Goal: Transaction & Acquisition: Purchase product/service

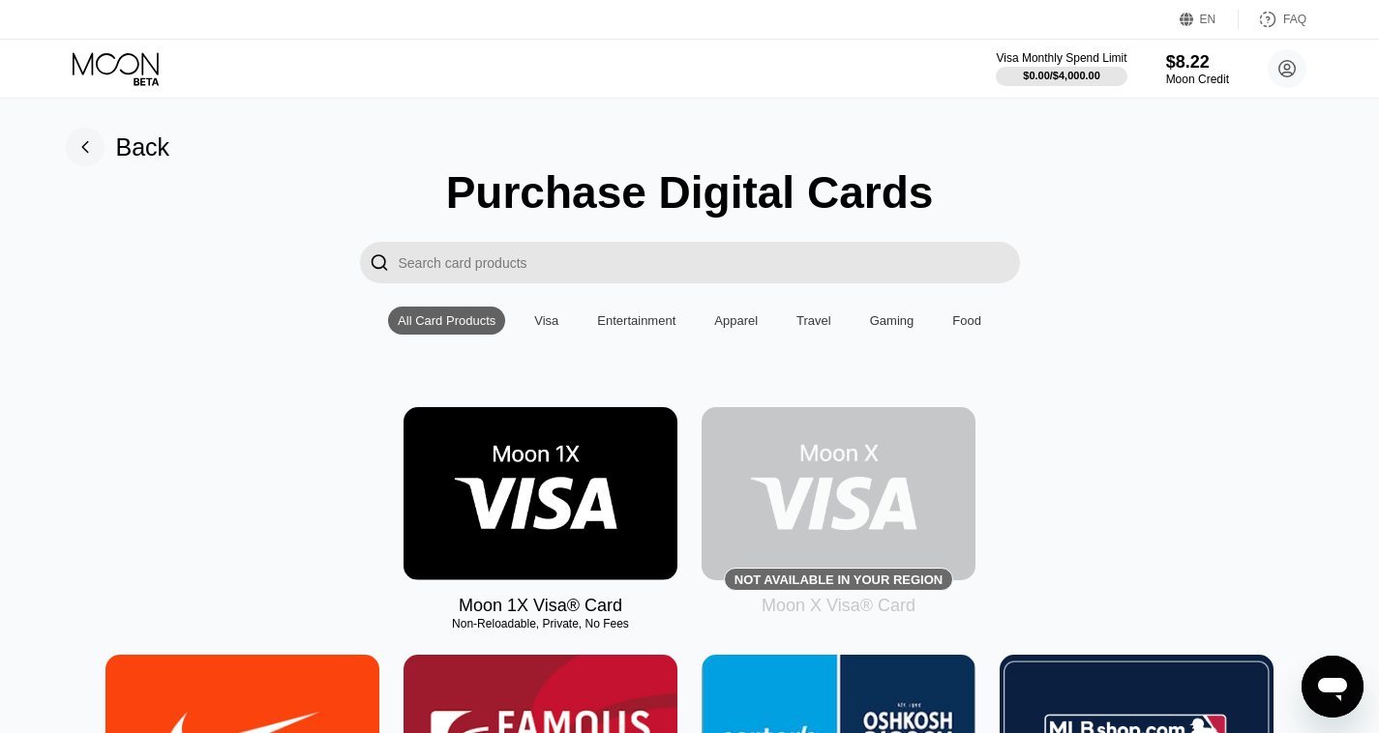
click at [84, 148] on rect at bounding box center [85, 147] width 39 height 39
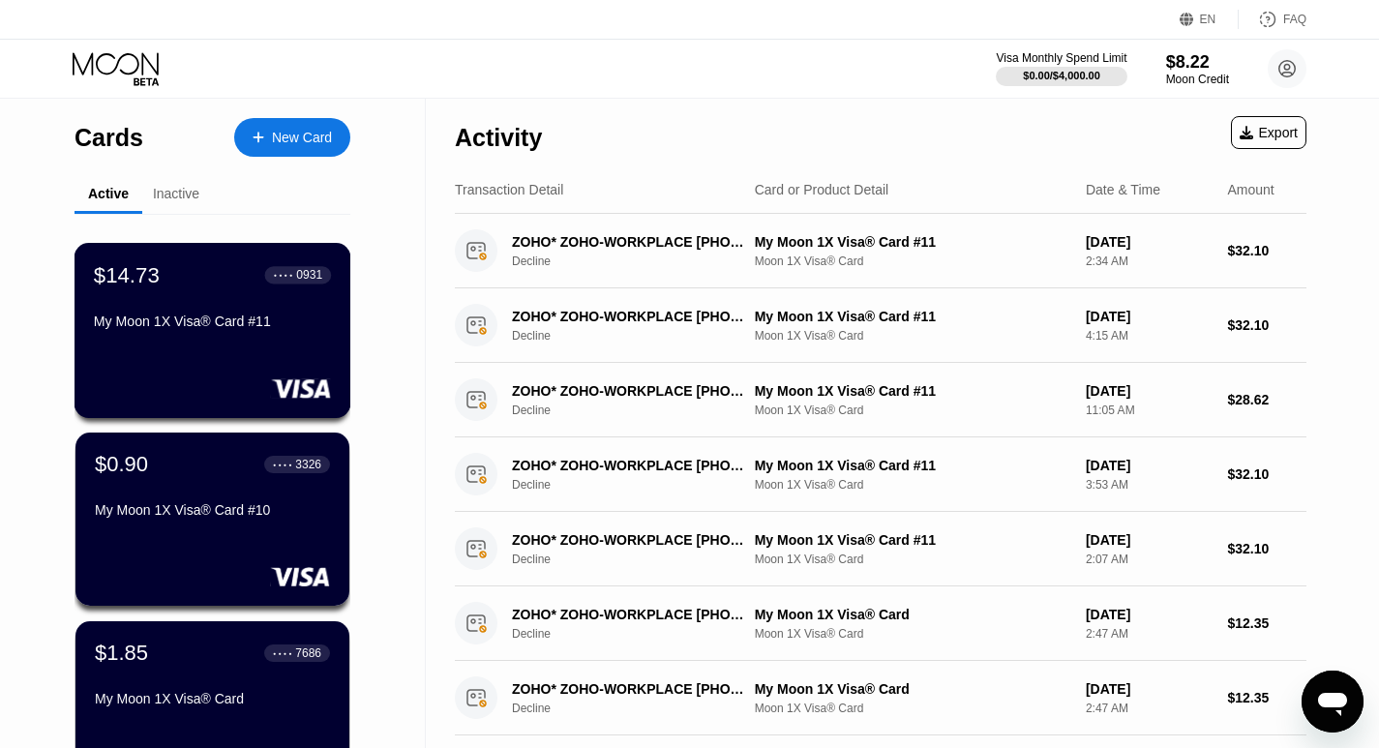
click at [172, 329] on div "My Moon 1X Visa® Card #11" at bounding box center [212, 320] width 237 height 15
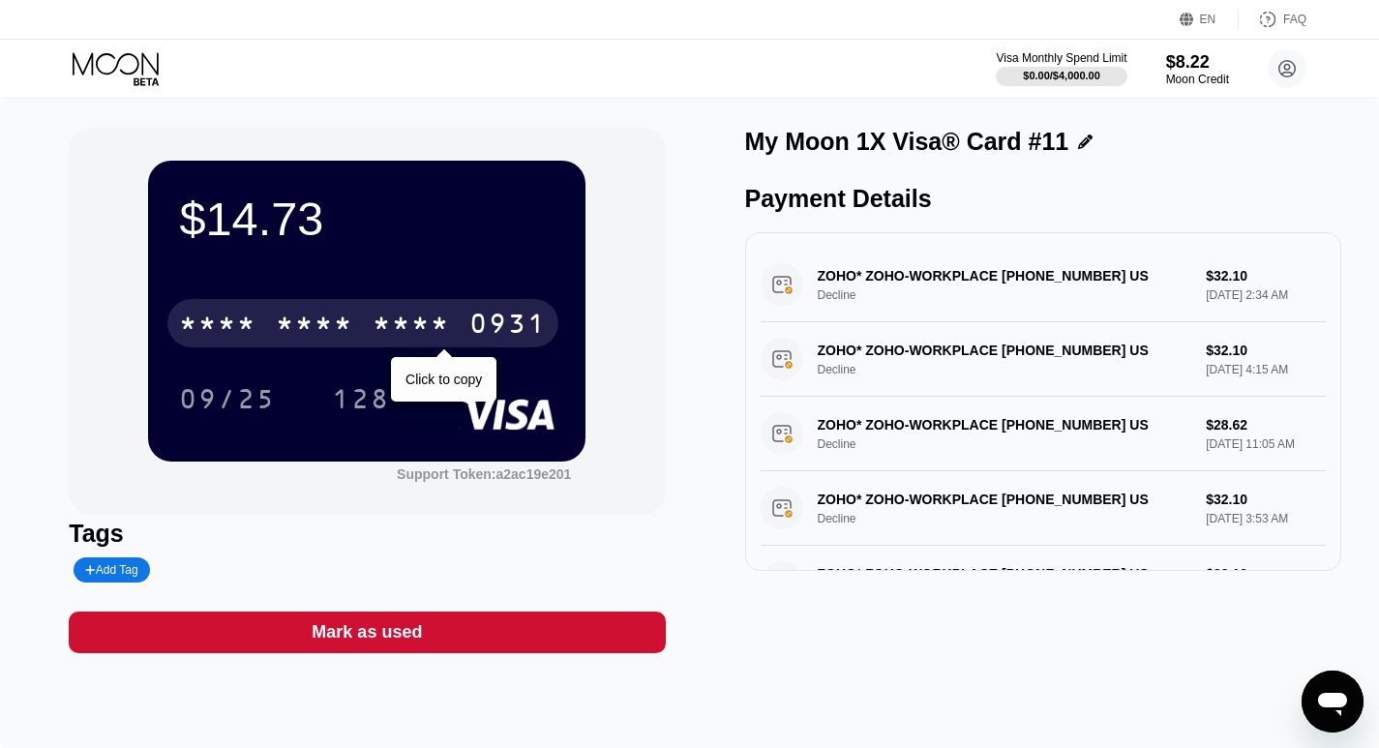
click at [172, 334] on div "* * * * * * * * * * * * 0931" at bounding box center [362, 323] width 391 height 48
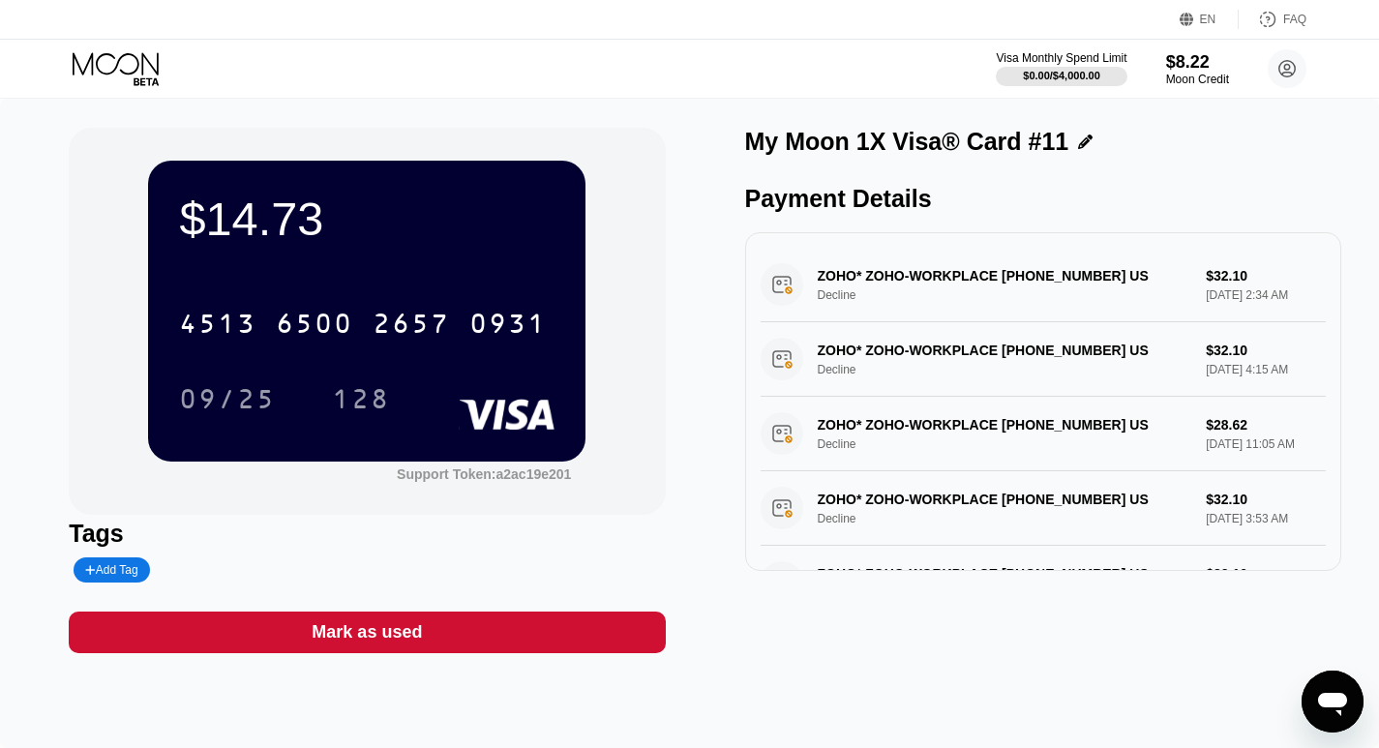
click at [409, 608] on div "$14.73 4513 6500 2657 0931 09/25 128 Support Token: a2ac19e201 Tags Add Tag Mar…" at bounding box center [367, 390] width 596 height 525
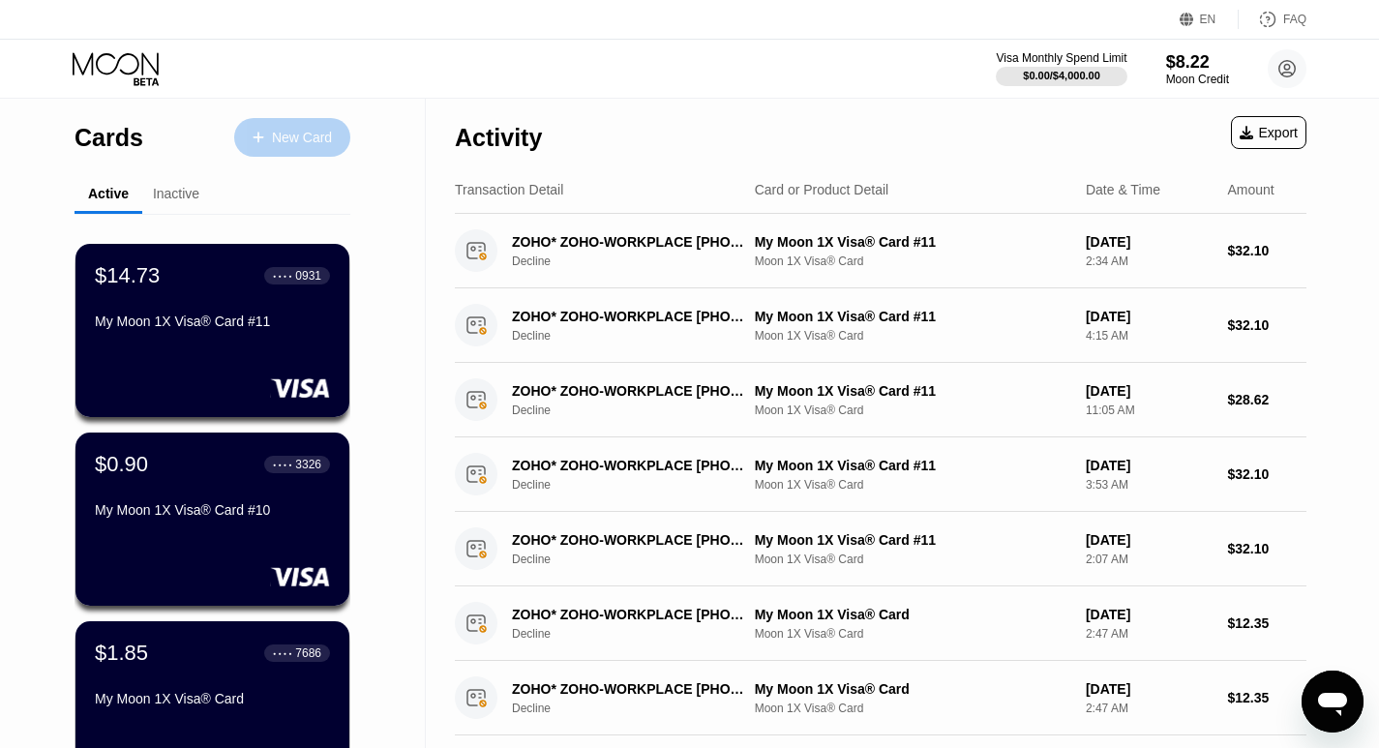
click at [279, 151] on div "New Card" at bounding box center [292, 137] width 116 height 39
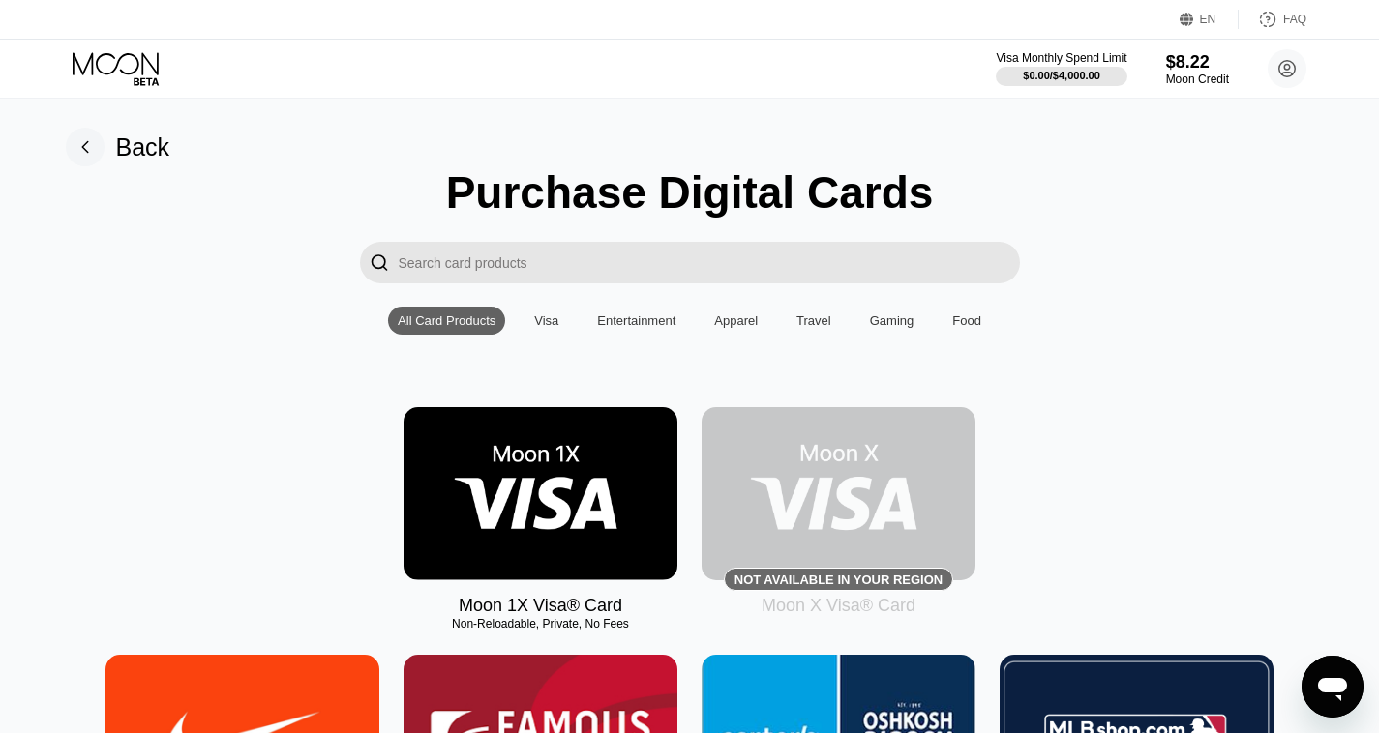
click at [583, 516] on img at bounding box center [540, 493] width 274 height 173
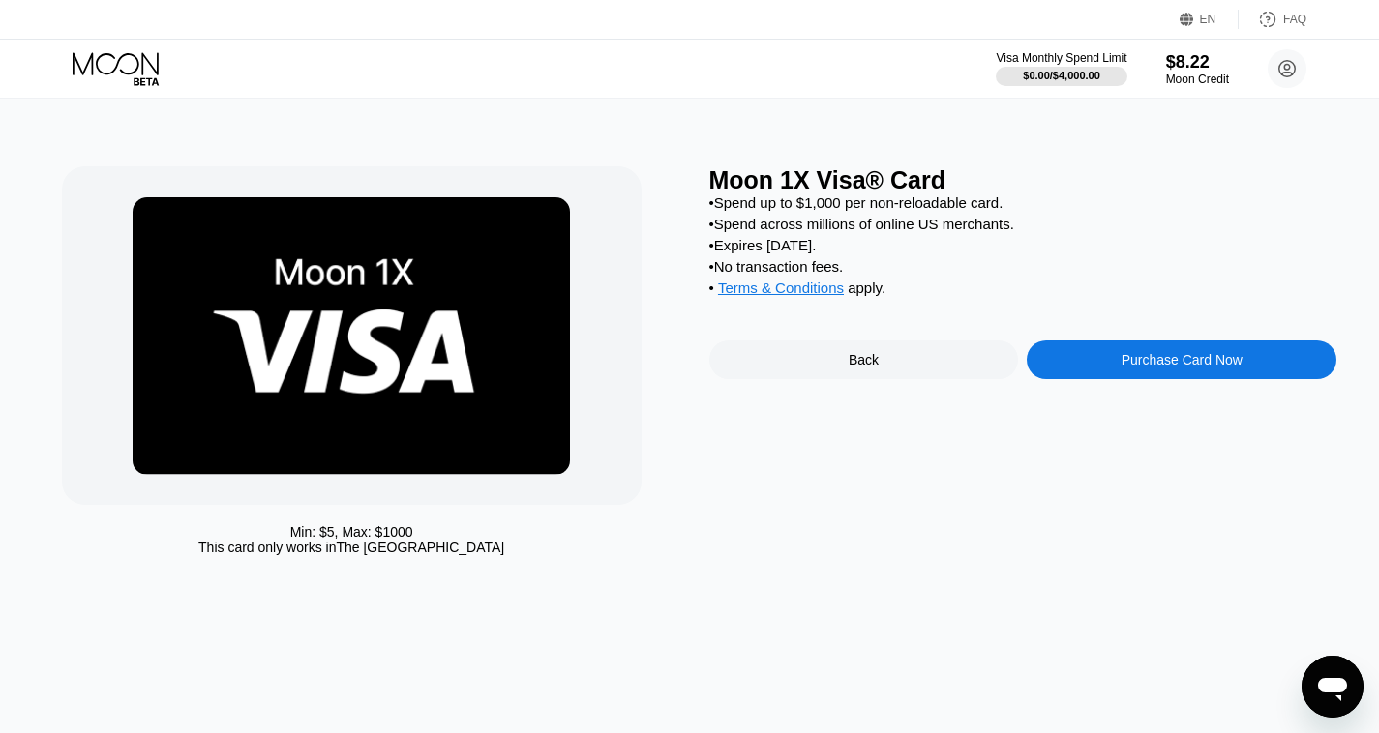
click at [1156, 368] on div "Purchase Card Now" at bounding box center [1181, 359] width 121 height 15
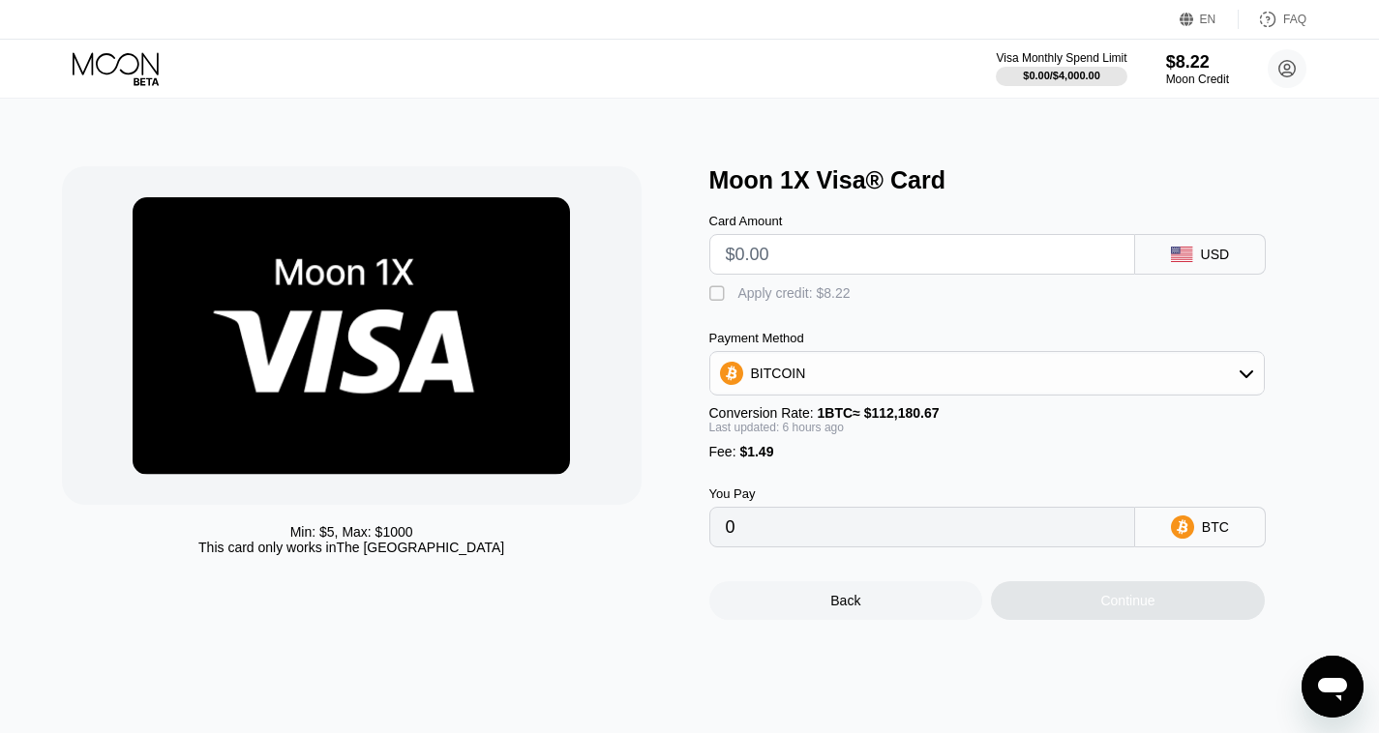
click at [940, 247] on input "text" at bounding box center [922, 254] width 393 height 39
type input "$16"
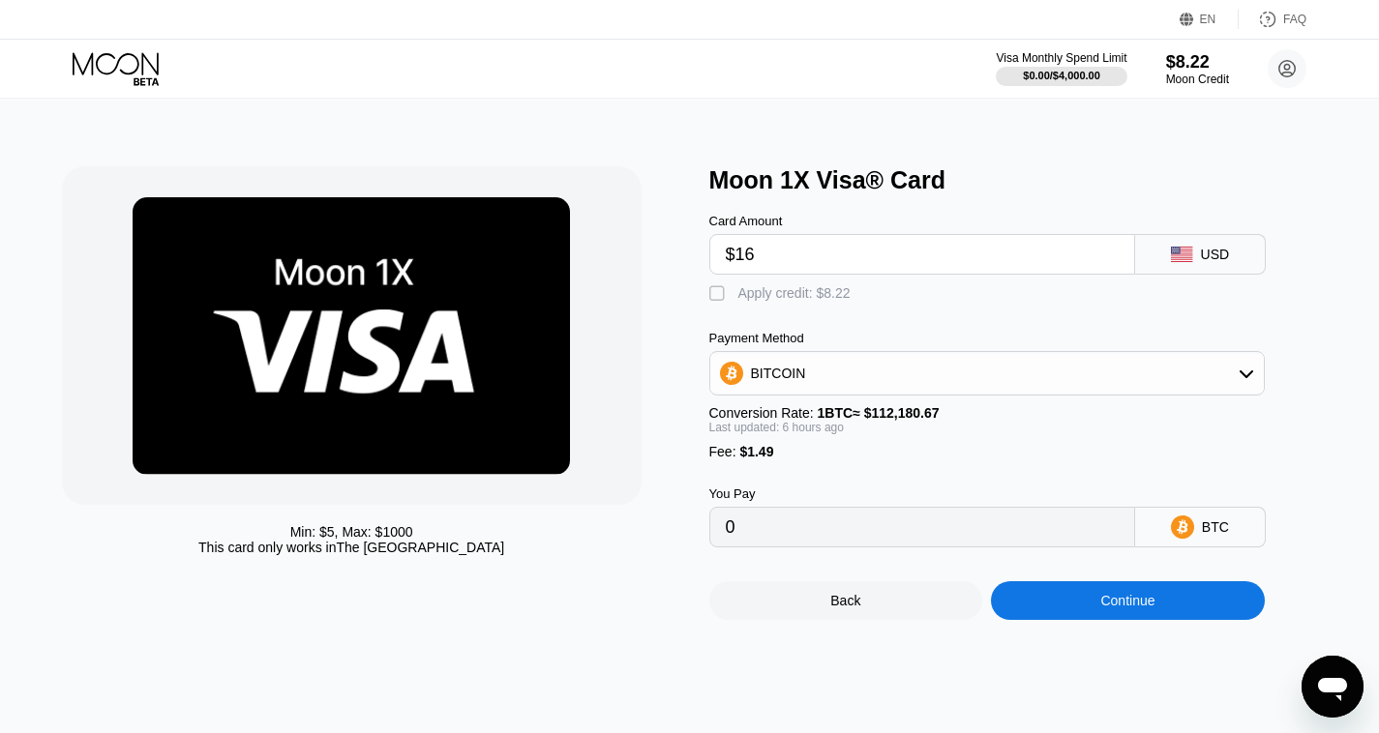
click at [914, 259] on input "$16" at bounding box center [922, 254] width 393 height 39
type input "0.00015707"
type input "$16"
click at [713, 302] on div "" at bounding box center [718, 293] width 19 height 19
click at [713, 300] on div "" at bounding box center [718, 293] width 19 height 19
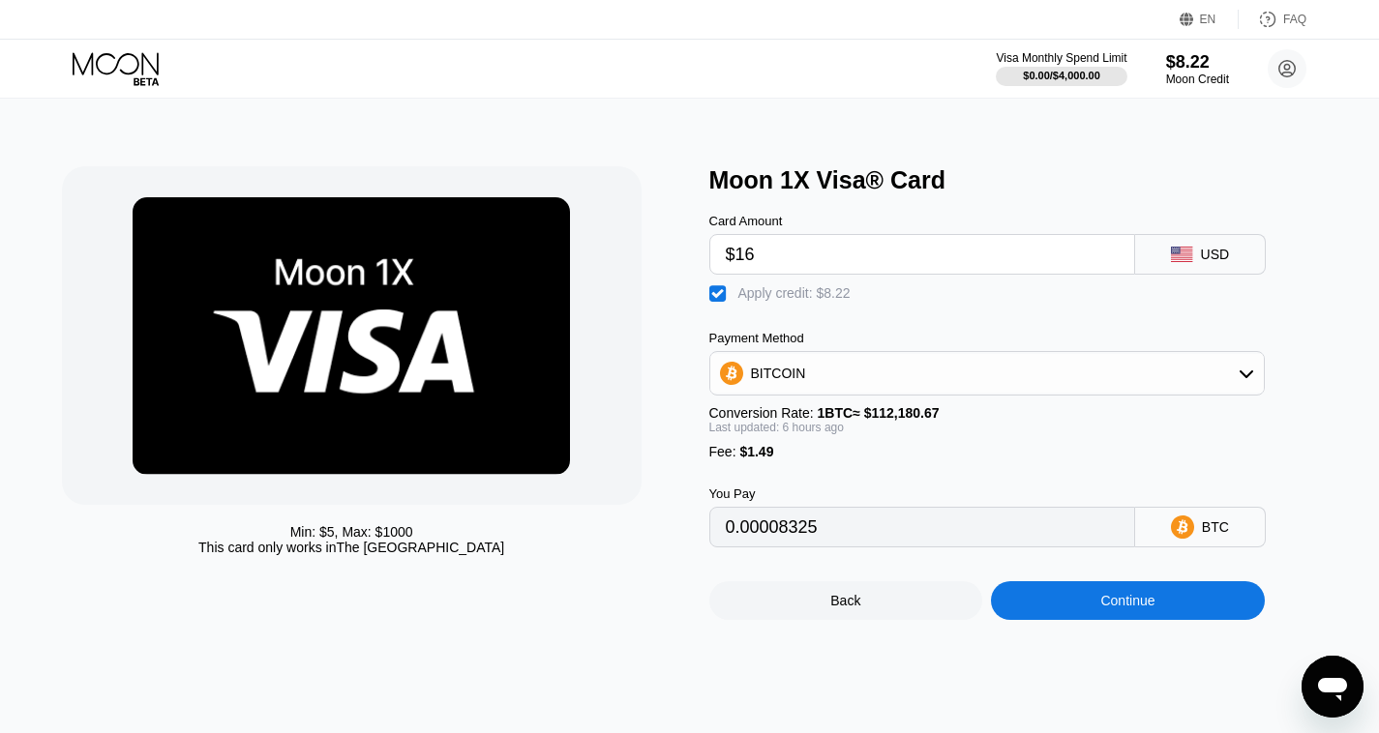
type input "0.00015707"
click at [1100, 608] on div "Continue" at bounding box center [1127, 600] width 54 height 15
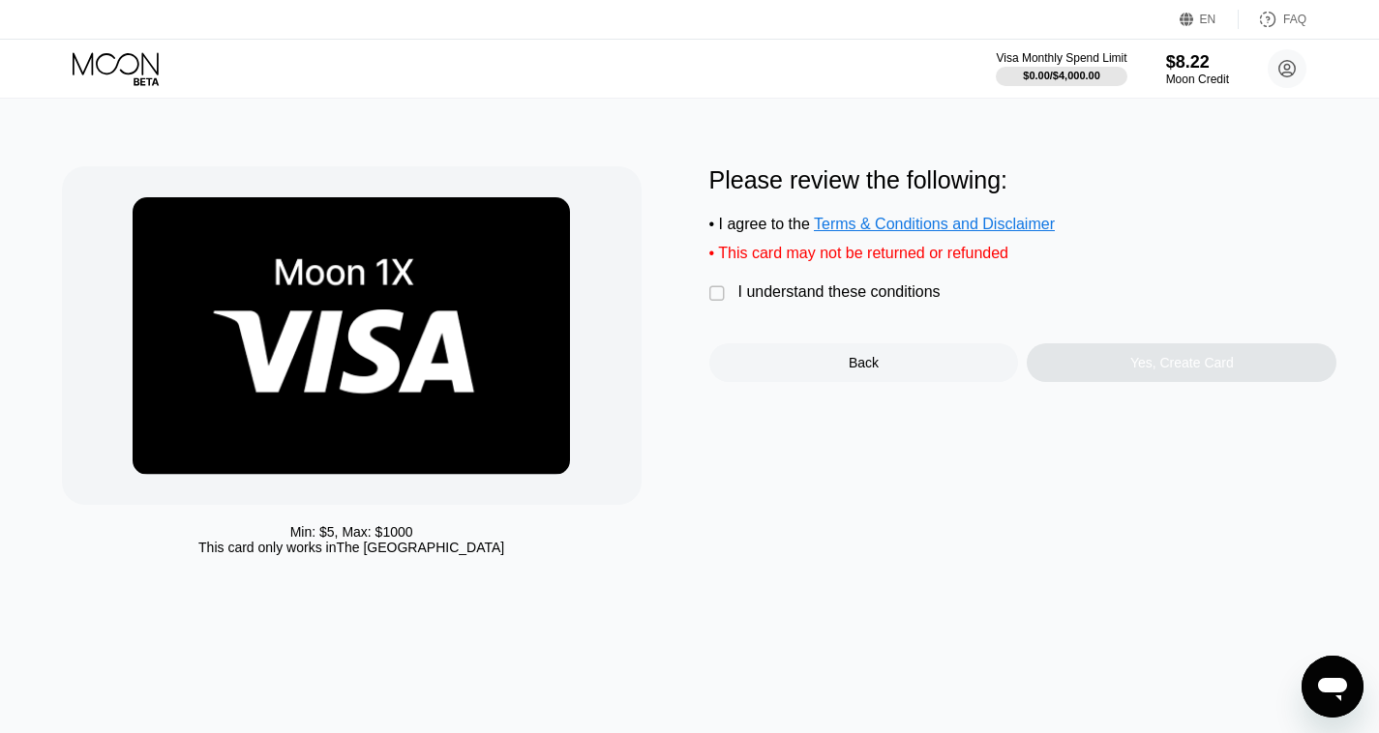
click at [721, 303] on div "" at bounding box center [718, 293] width 19 height 19
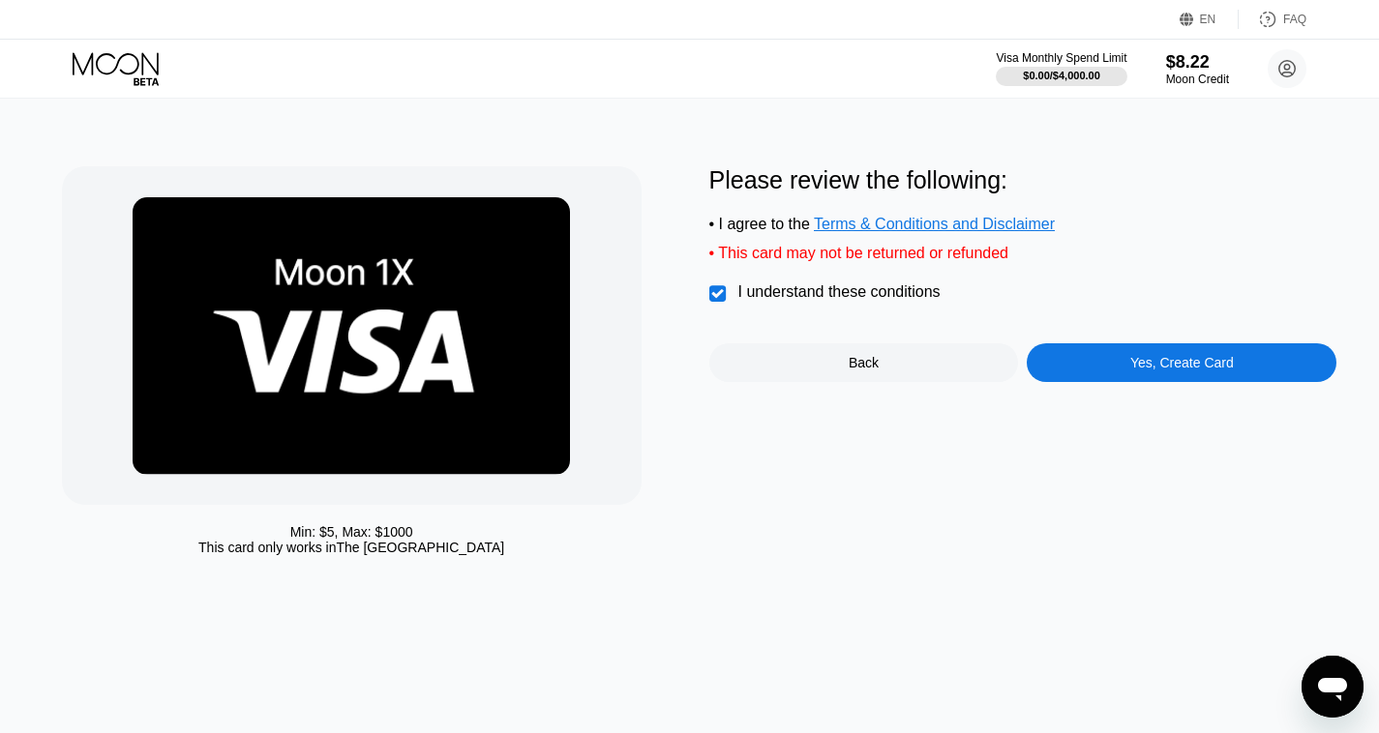
click at [1190, 371] on div "Yes, Create Card" at bounding box center [1182, 362] width 104 height 15
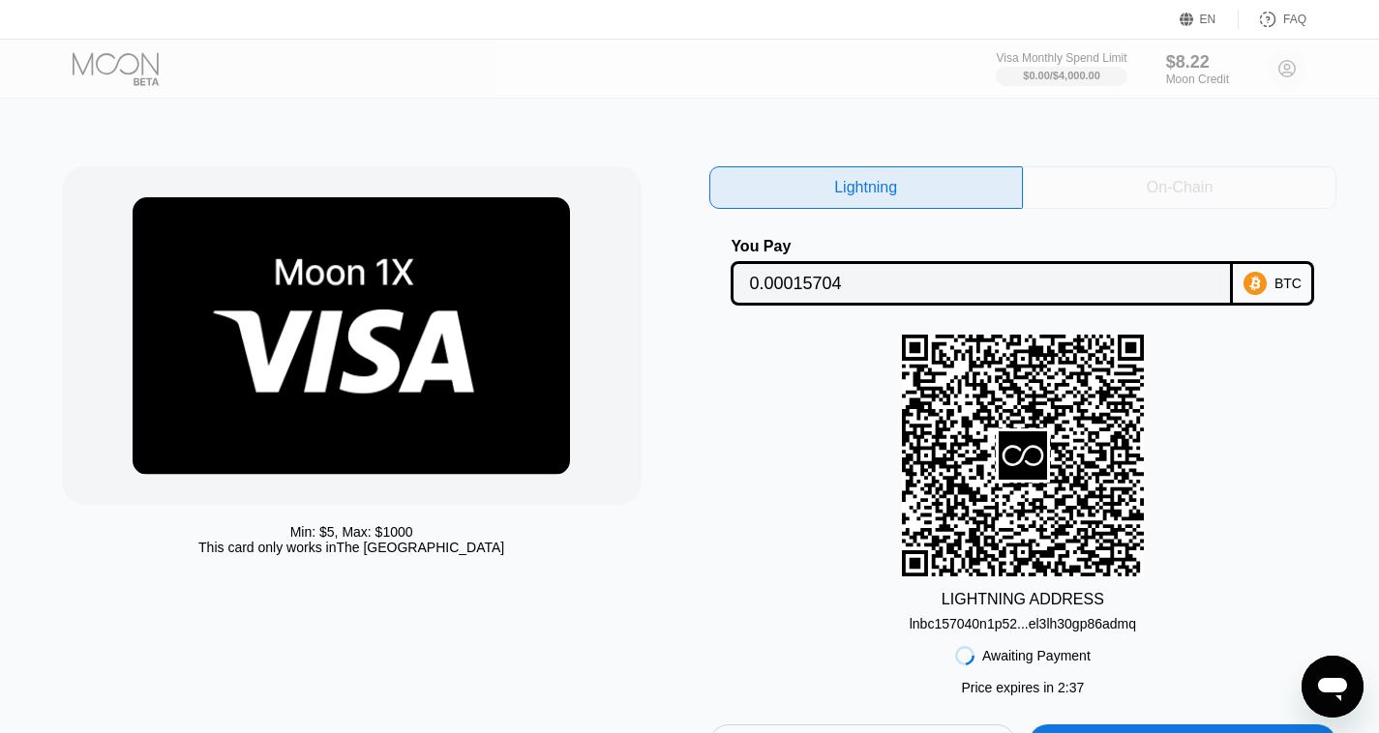
click at [1201, 182] on div "On-Chain" at bounding box center [1179, 187] width 66 height 19
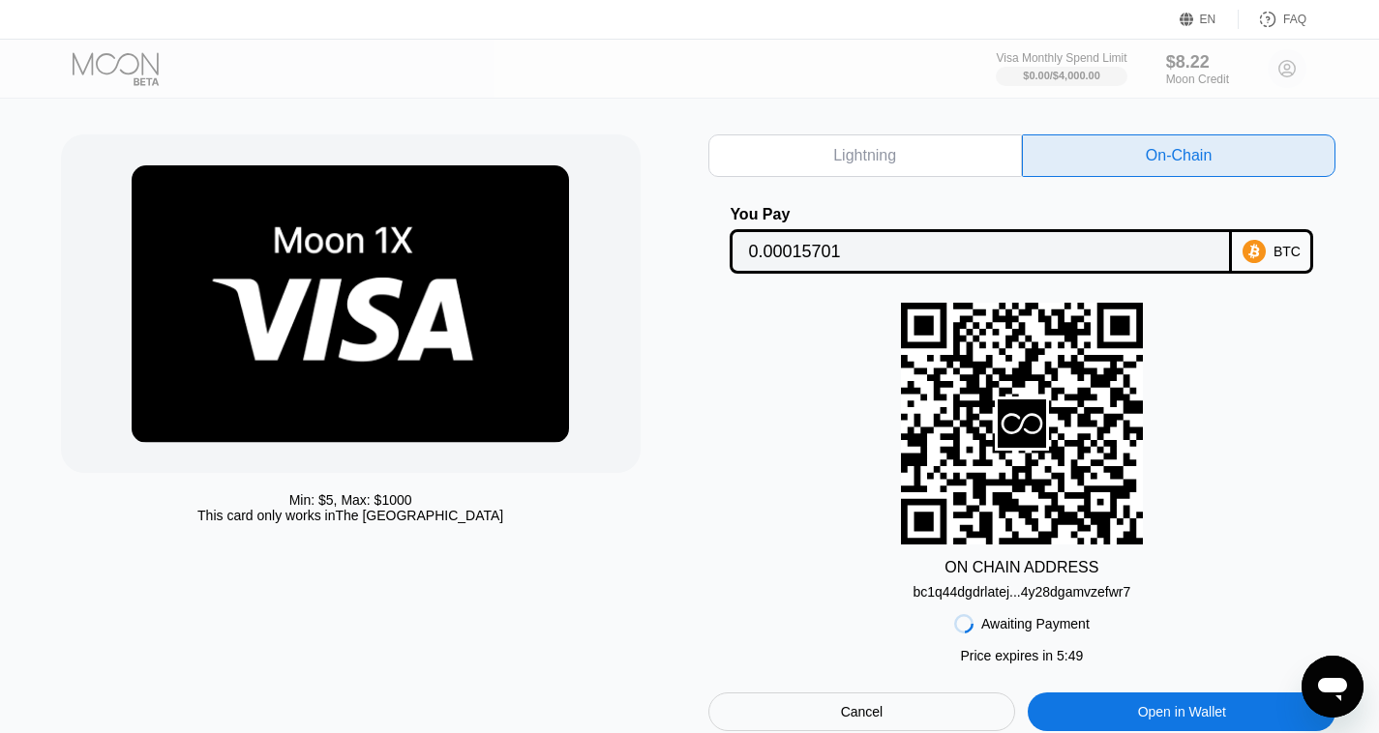
scroll to position [51, 1]
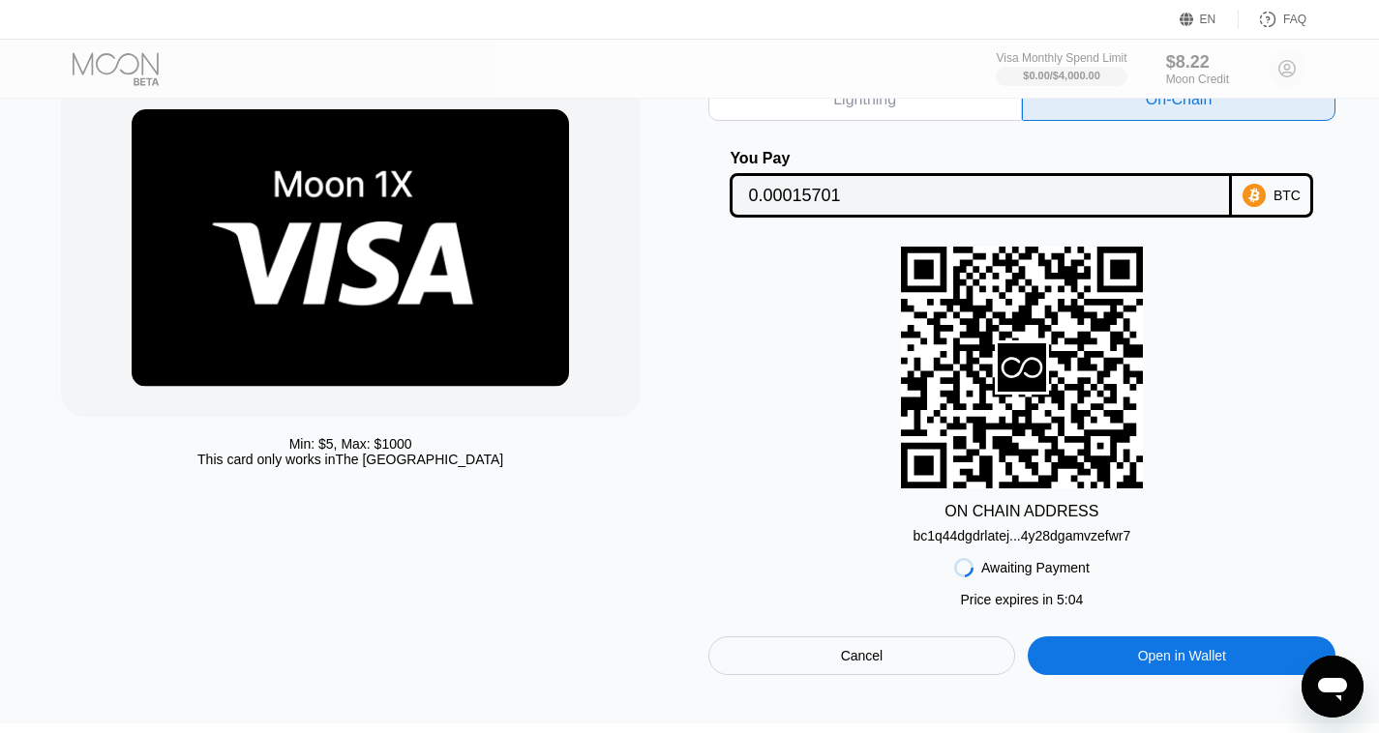
scroll to position [94, 1]
